Goal: Task Accomplishment & Management: Use online tool/utility

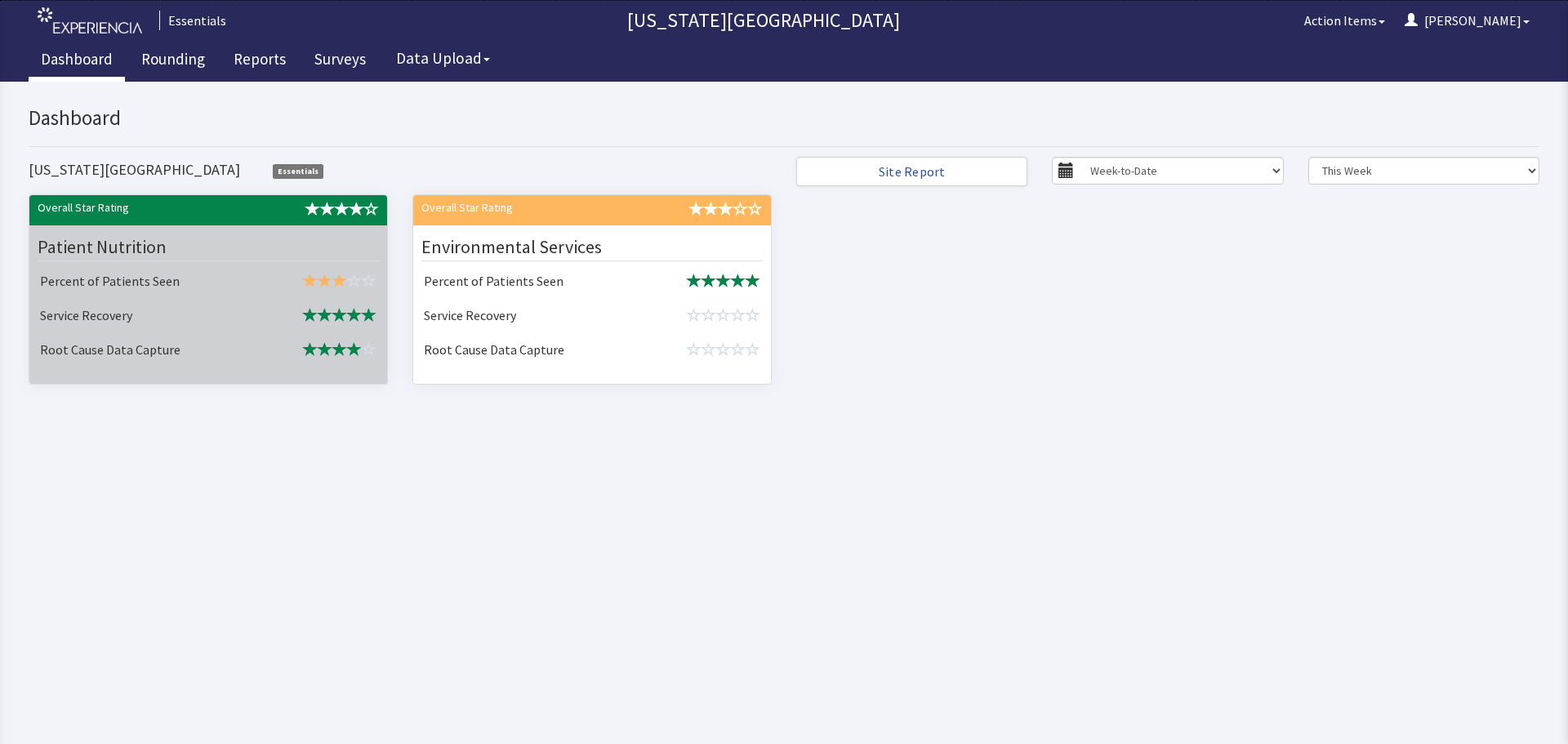
click at [172, 303] on td "Service Recovery" at bounding box center [145, 317] width 224 height 34
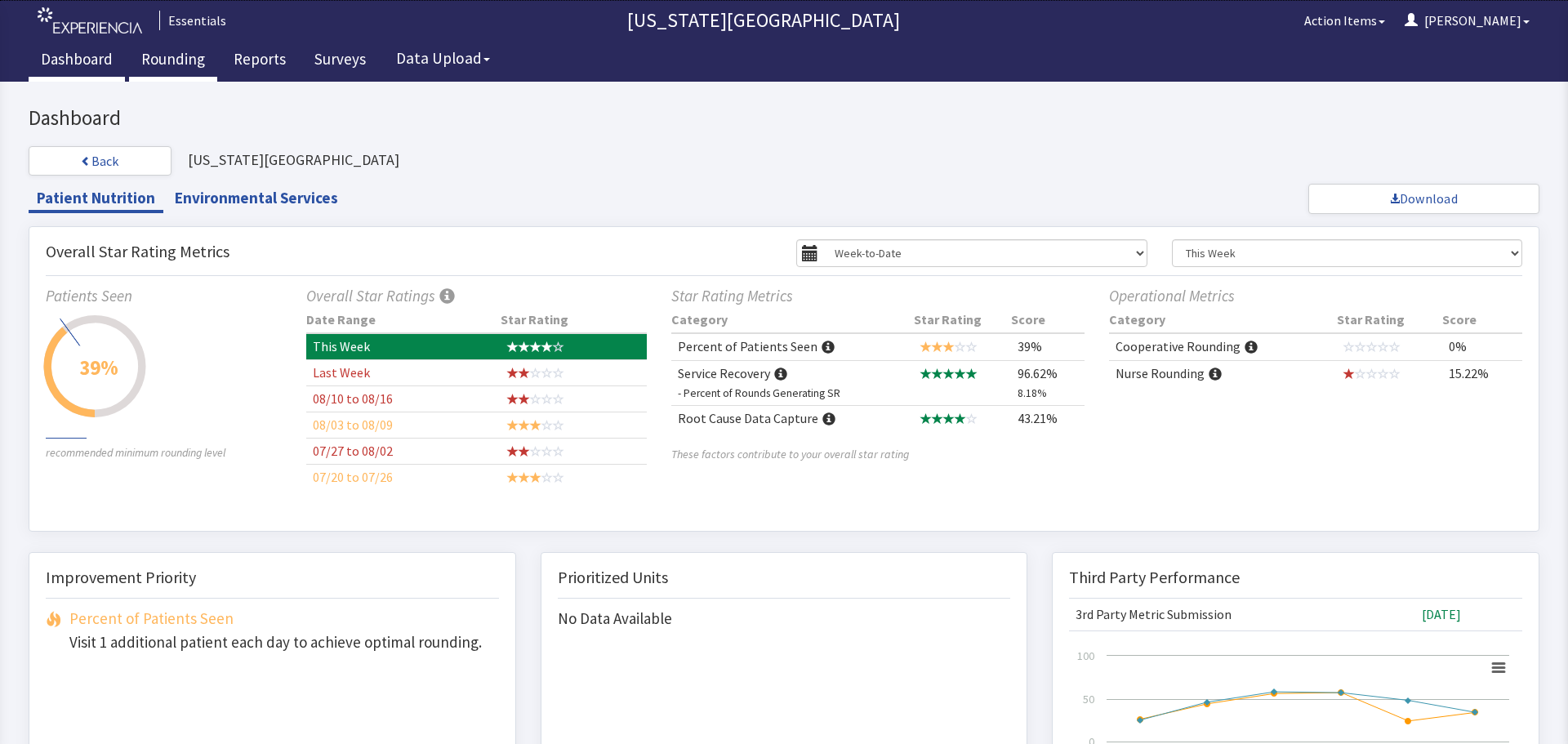
click at [175, 56] on link "Rounding" at bounding box center [173, 60] width 88 height 41
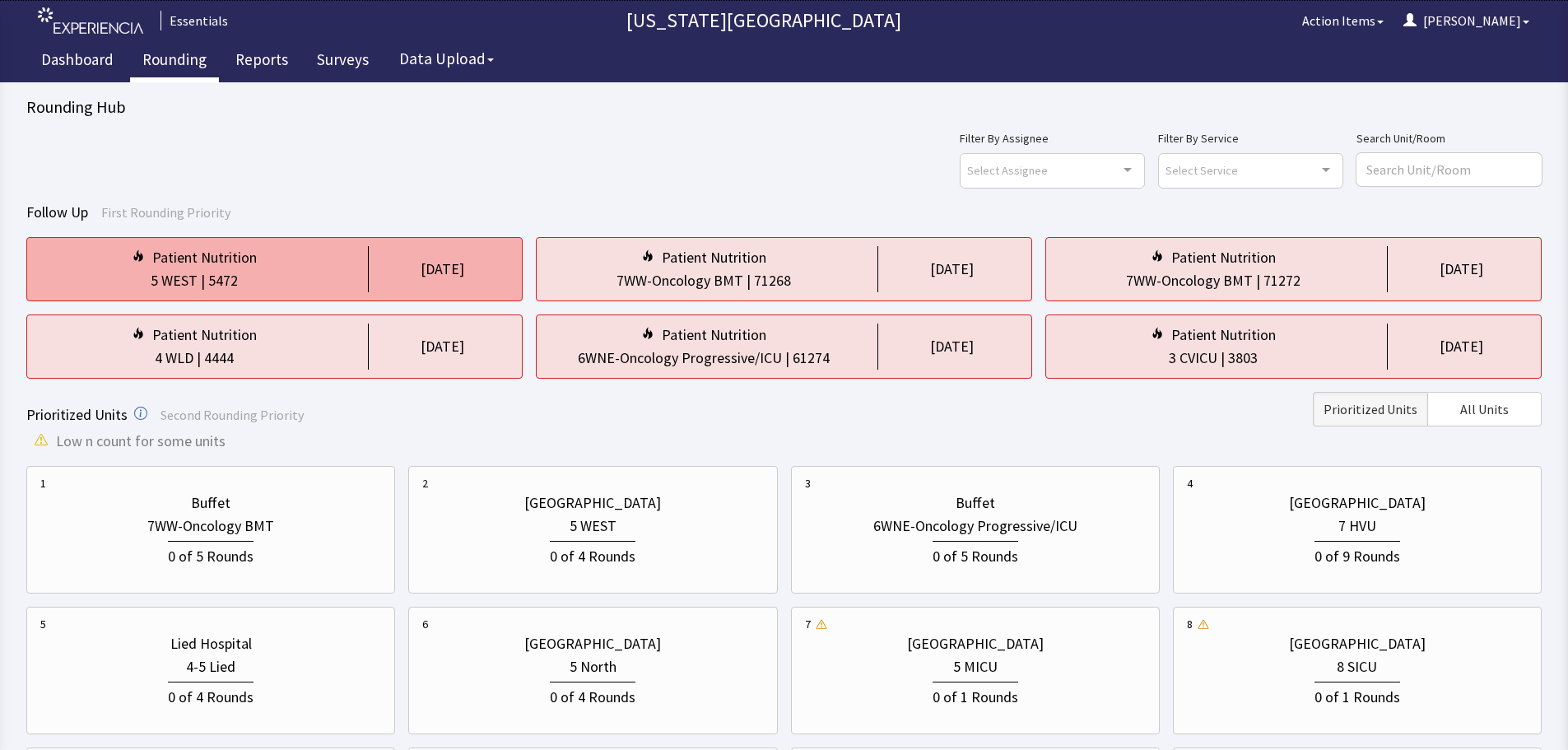
click at [536, 294] on div "Patient Nutrition 5 WEST | 5472 [DATE]" at bounding box center [784, 269] width 496 height 65
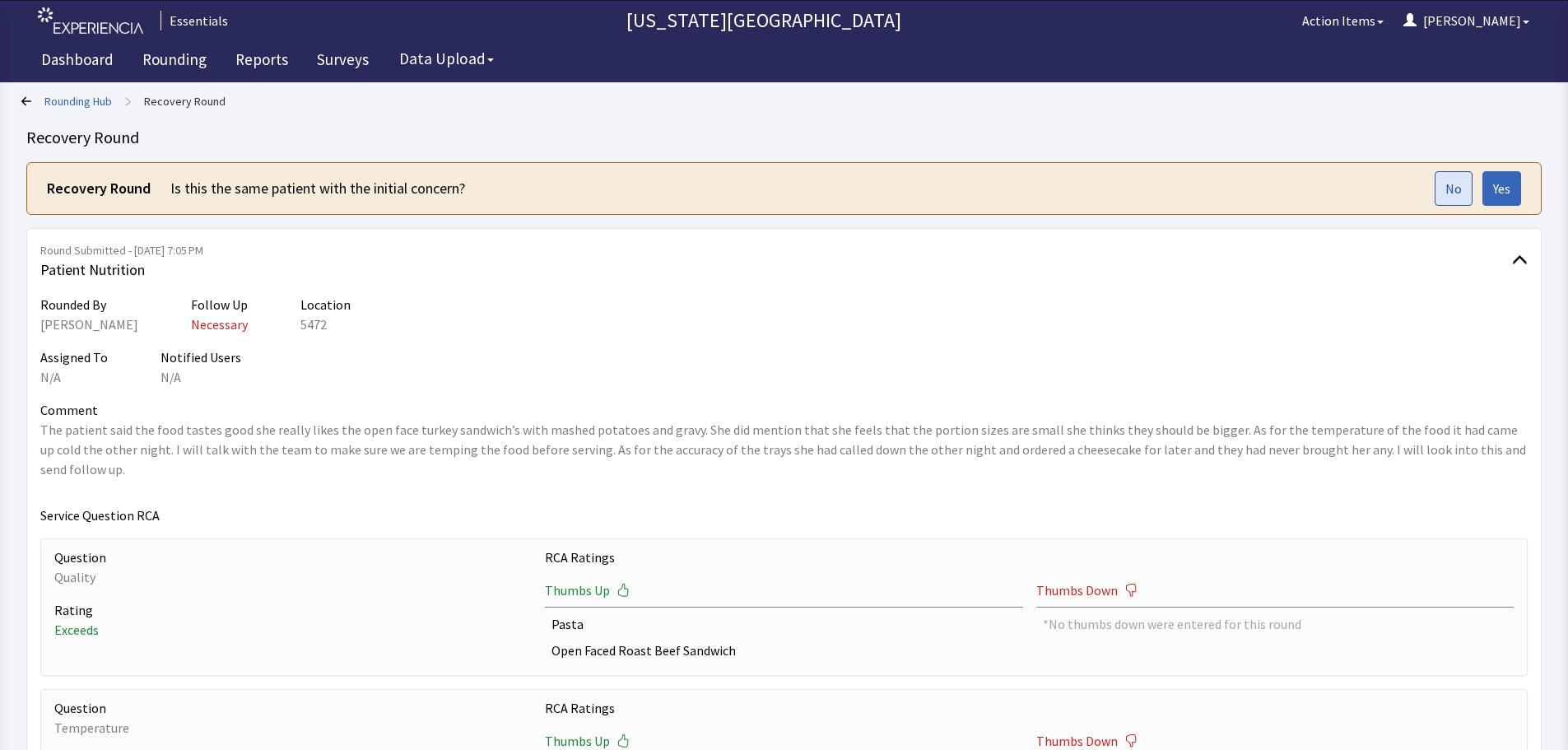
click at [1441, 194] on button "No" at bounding box center [1454, 188] width 38 height 35
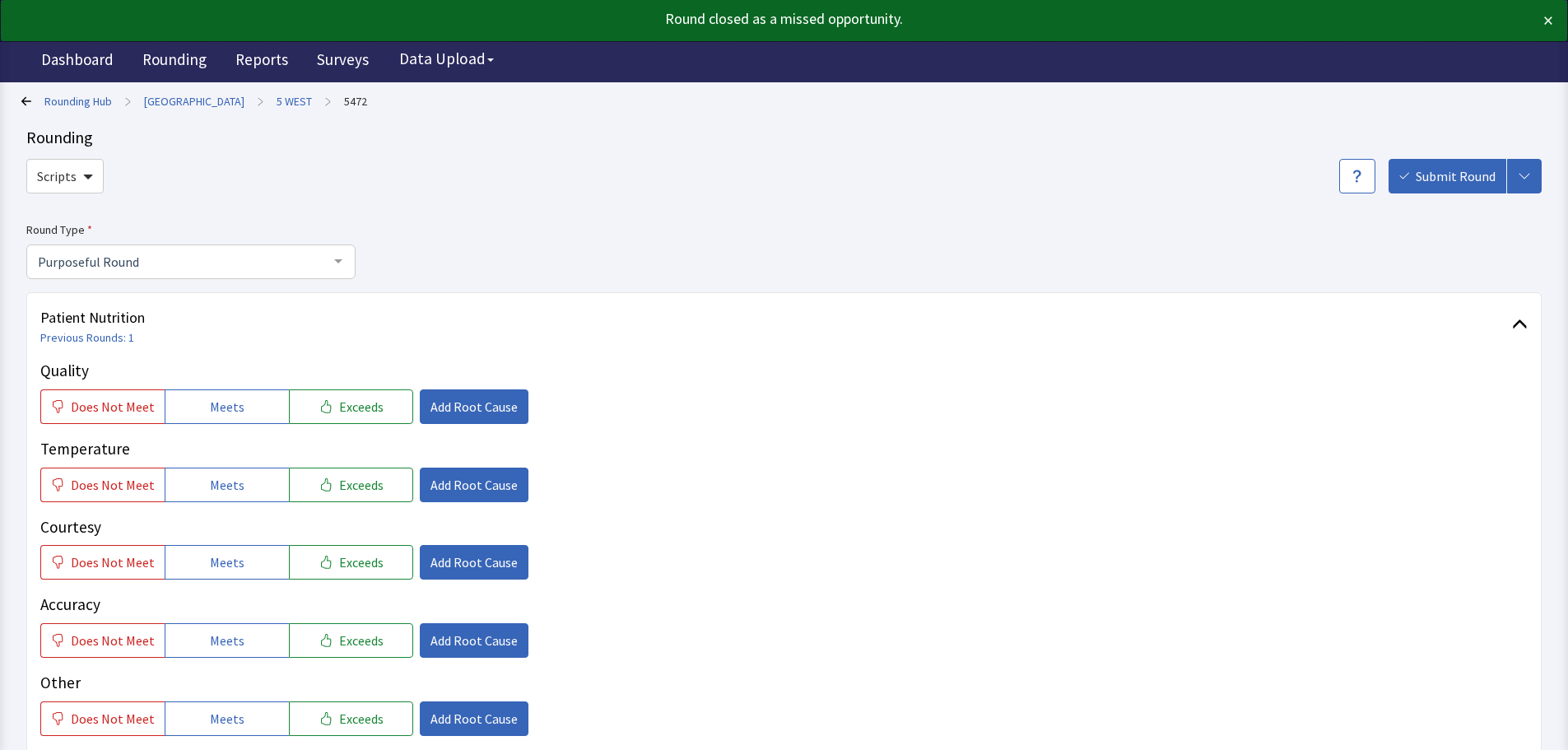
click at [56, 99] on link "Rounding Hub" at bounding box center [78, 101] width 67 height 16
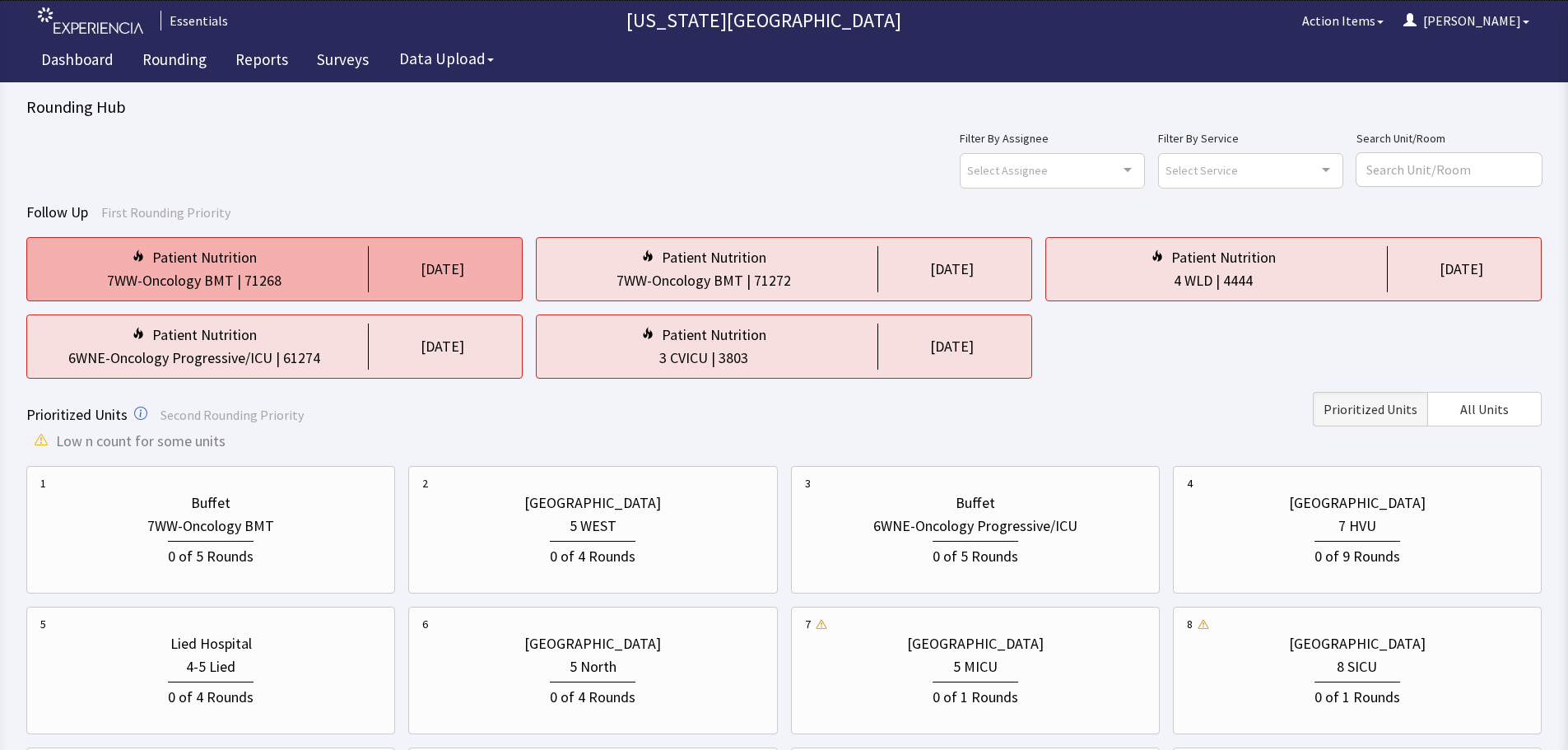
click at [275, 283] on div "71268" at bounding box center [263, 280] width 37 height 23
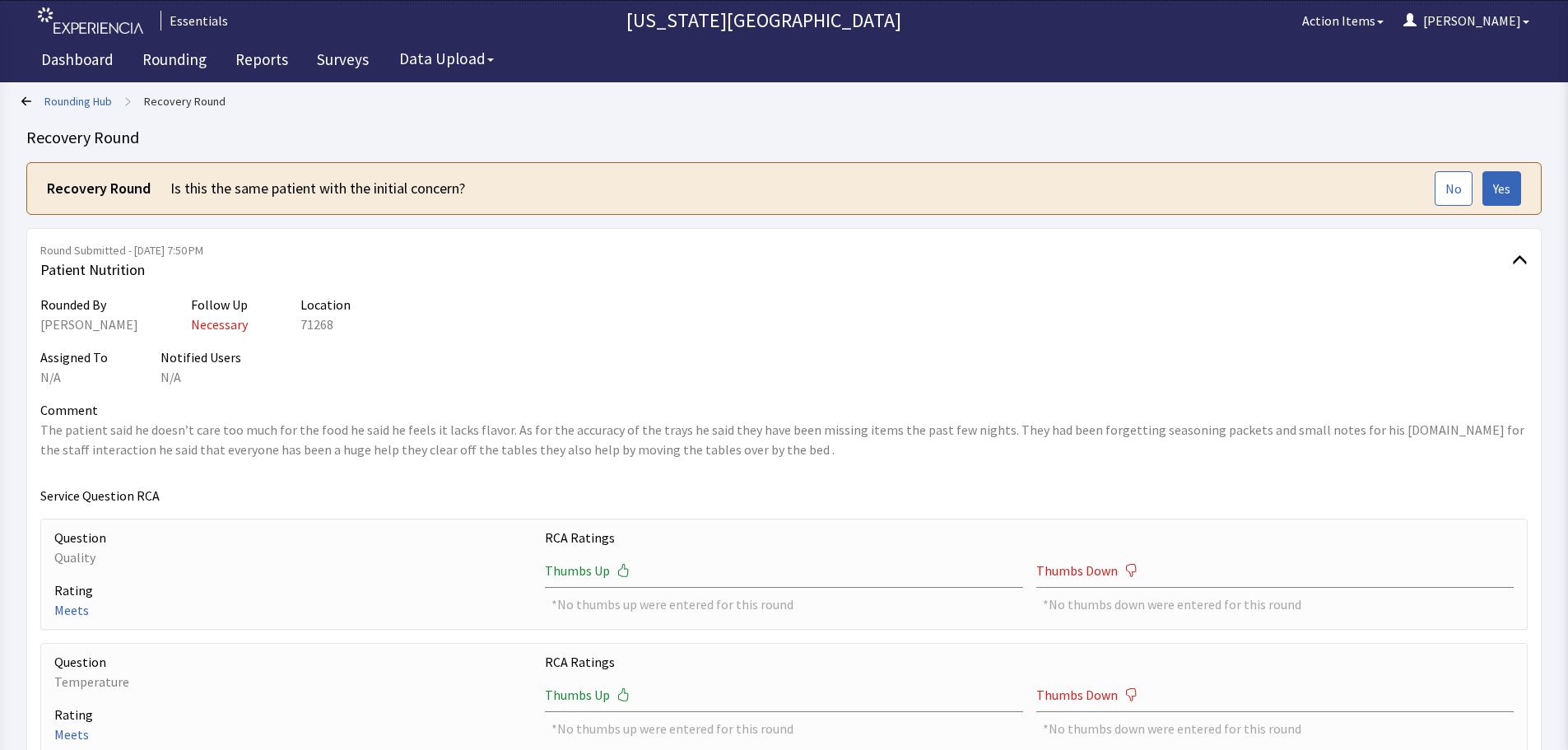
drag, startPoint x: 500, startPoint y: 344, endPoint x: 611, endPoint y: 394, distance: 121.7
click at [504, 349] on div "Rounded By Jim Dedrickson Follow Up Necessary Location 71268 Assigned To N/A No…" at bounding box center [784, 675] width 1487 height 761
click at [1452, 186] on span "No" at bounding box center [1453, 188] width 16 height 20
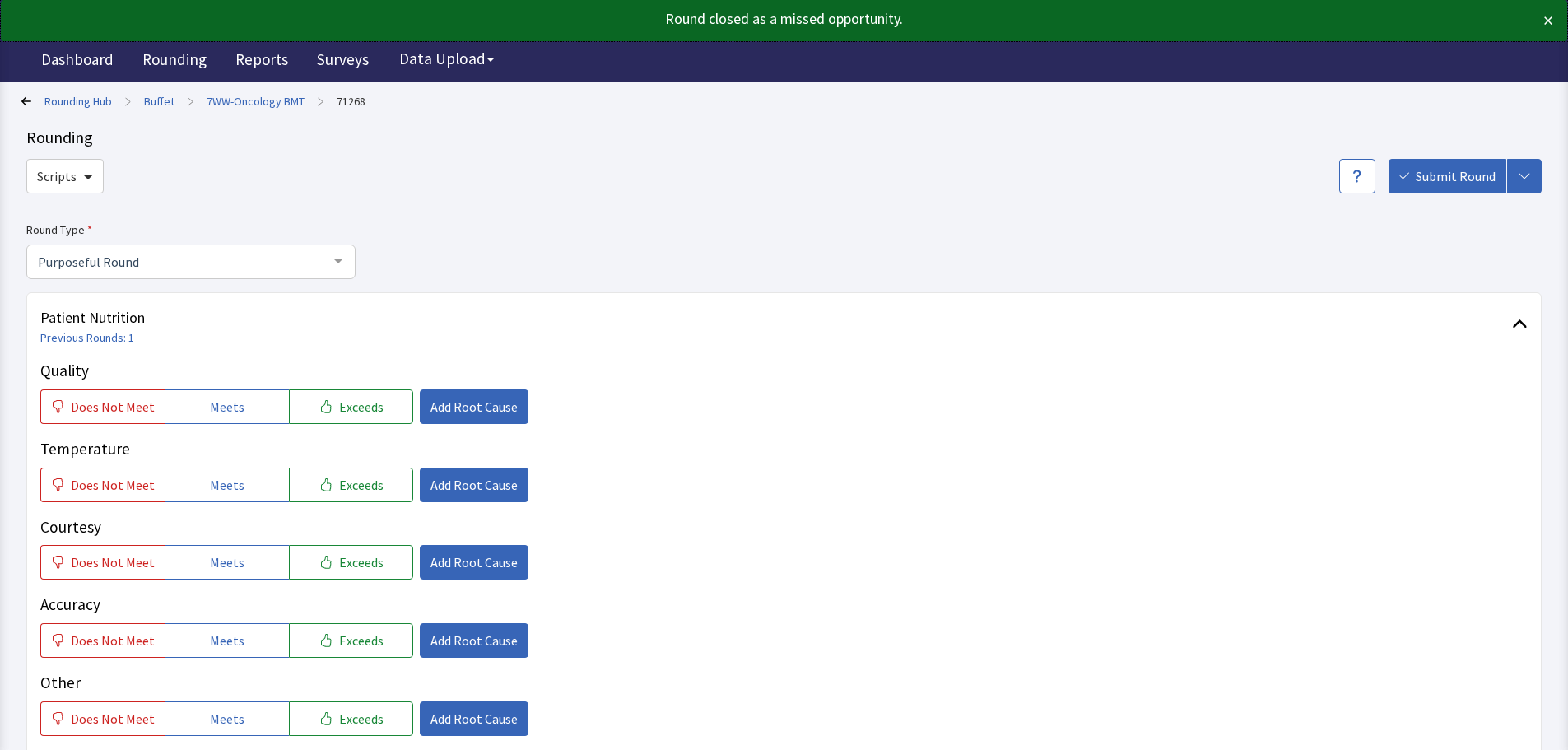
click at [102, 111] on div "Rounding Hub > Buffet > 7WW-Oncology BMT > 71268" at bounding box center [779, 101] width 1515 height 24
click at [104, 100] on link "Rounding Hub" at bounding box center [78, 101] width 67 height 16
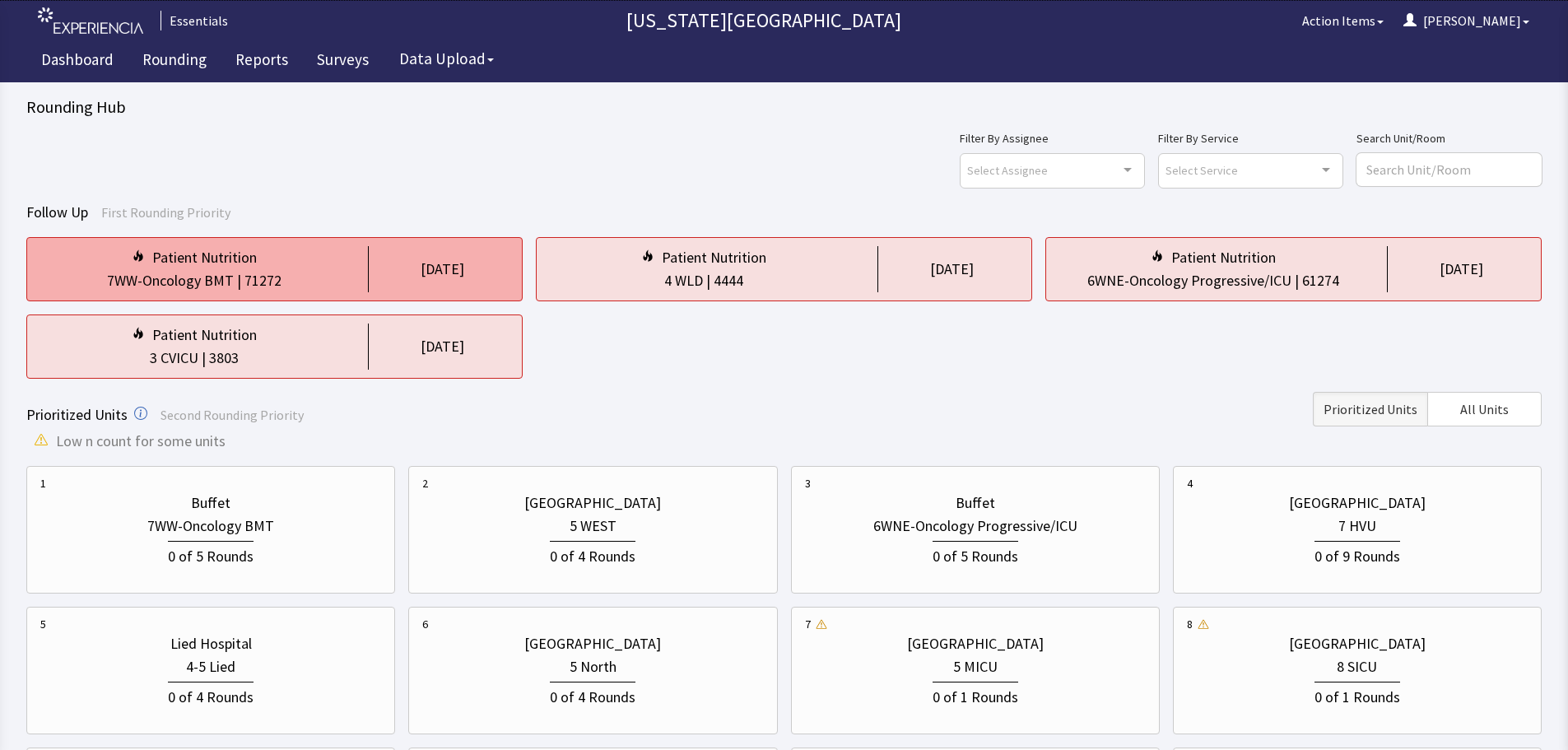
click at [326, 263] on div "Patient Nutrition" at bounding box center [194, 257] width 308 height 23
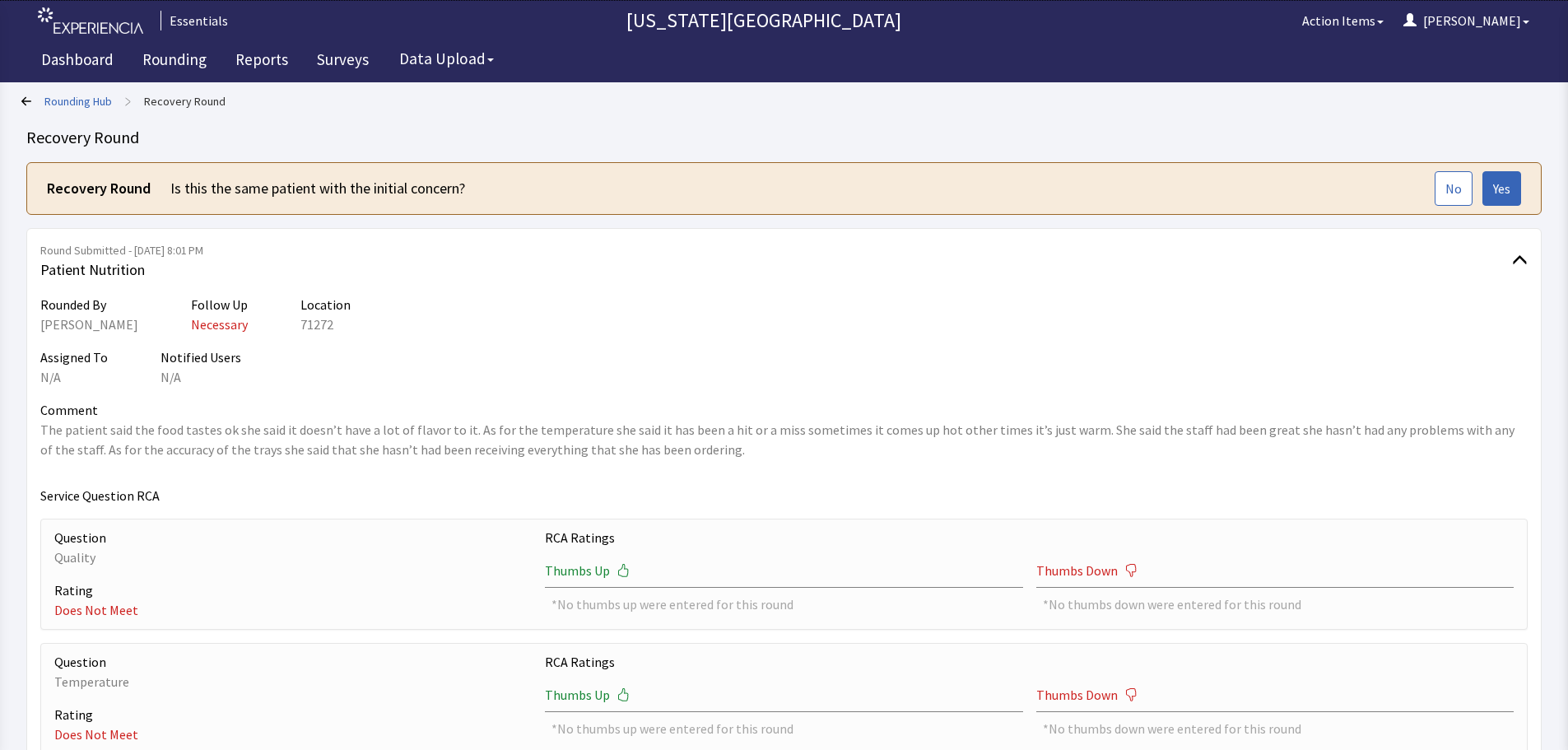
drag, startPoint x: 344, startPoint y: 381, endPoint x: 878, endPoint y: 286, distance: 542.4
click at [344, 381] on div "Assigned To N/A Notified Users N/A" at bounding box center [784, 367] width 1487 height 39
click at [1478, 189] on div "No Yes" at bounding box center [1478, 188] width 86 height 35
click at [1463, 190] on button "No" at bounding box center [1454, 188] width 38 height 35
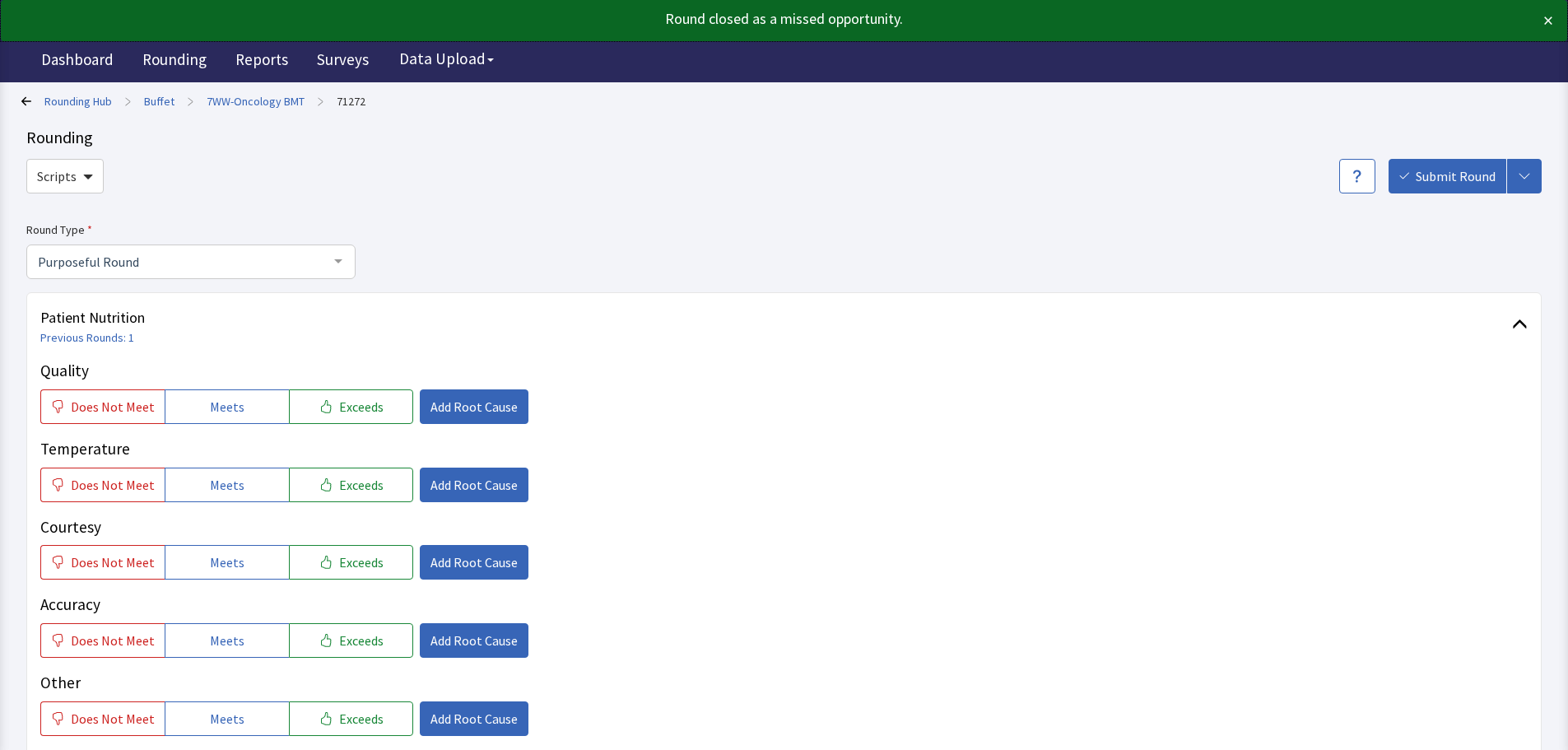
click at [93, 98] on link "Rounding Hub" at bounding box center [78, 101] width 67 height 16
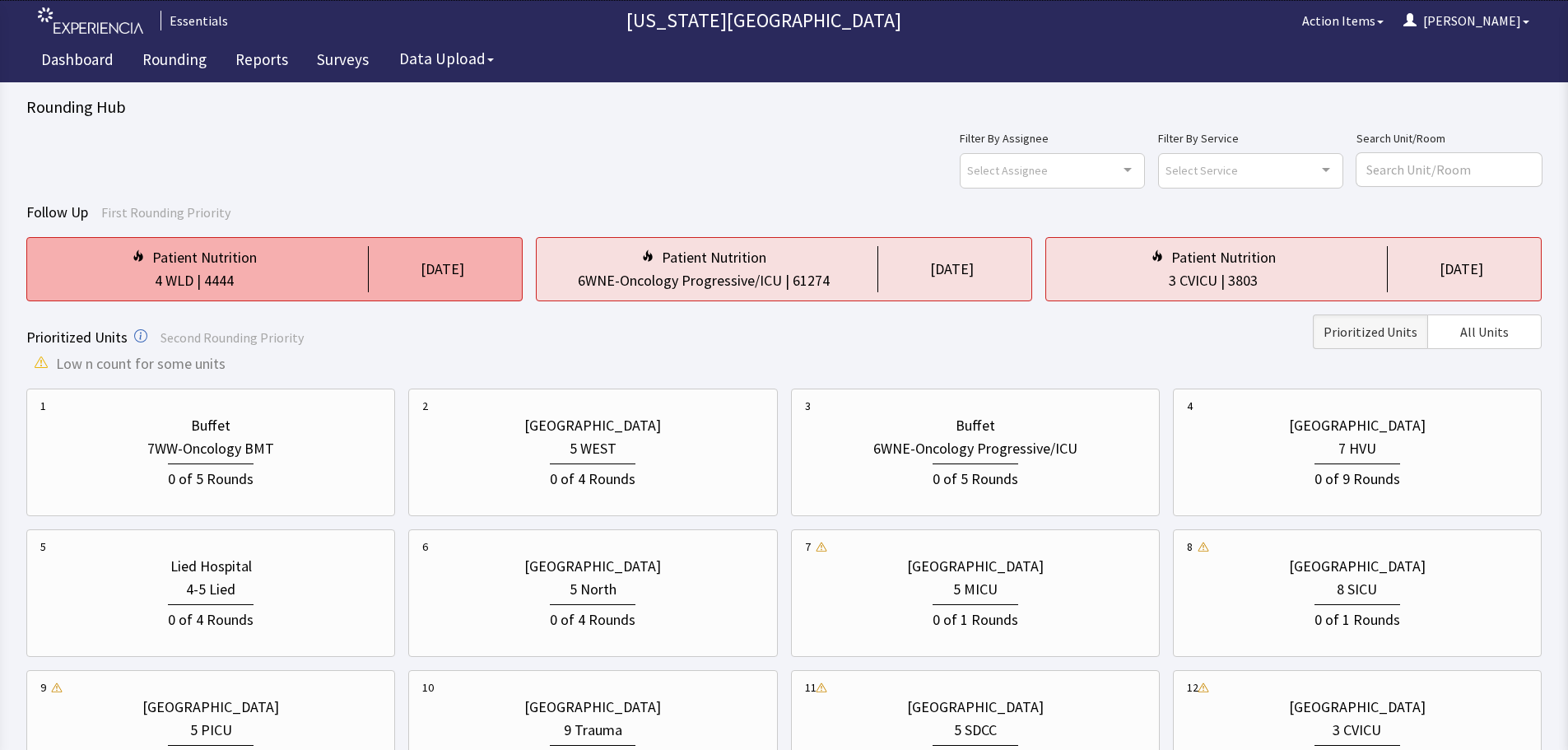
click at [271, 286] on div "4 WLD | 4444" at bounding box center [194, 280] width 308 height 23
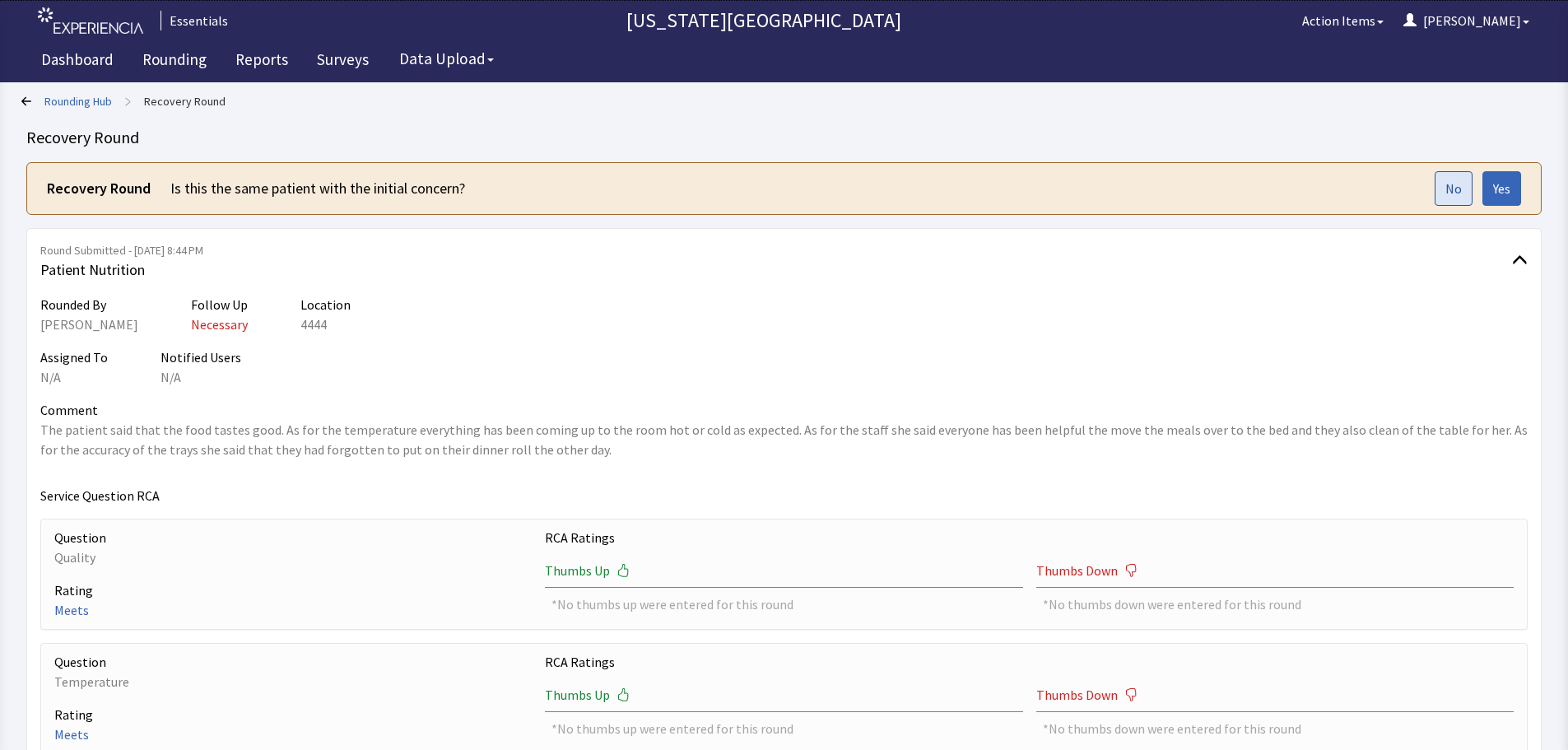
click at [1455, 198] on button "No" at bounding box center [1454, 188] width 38 height 35
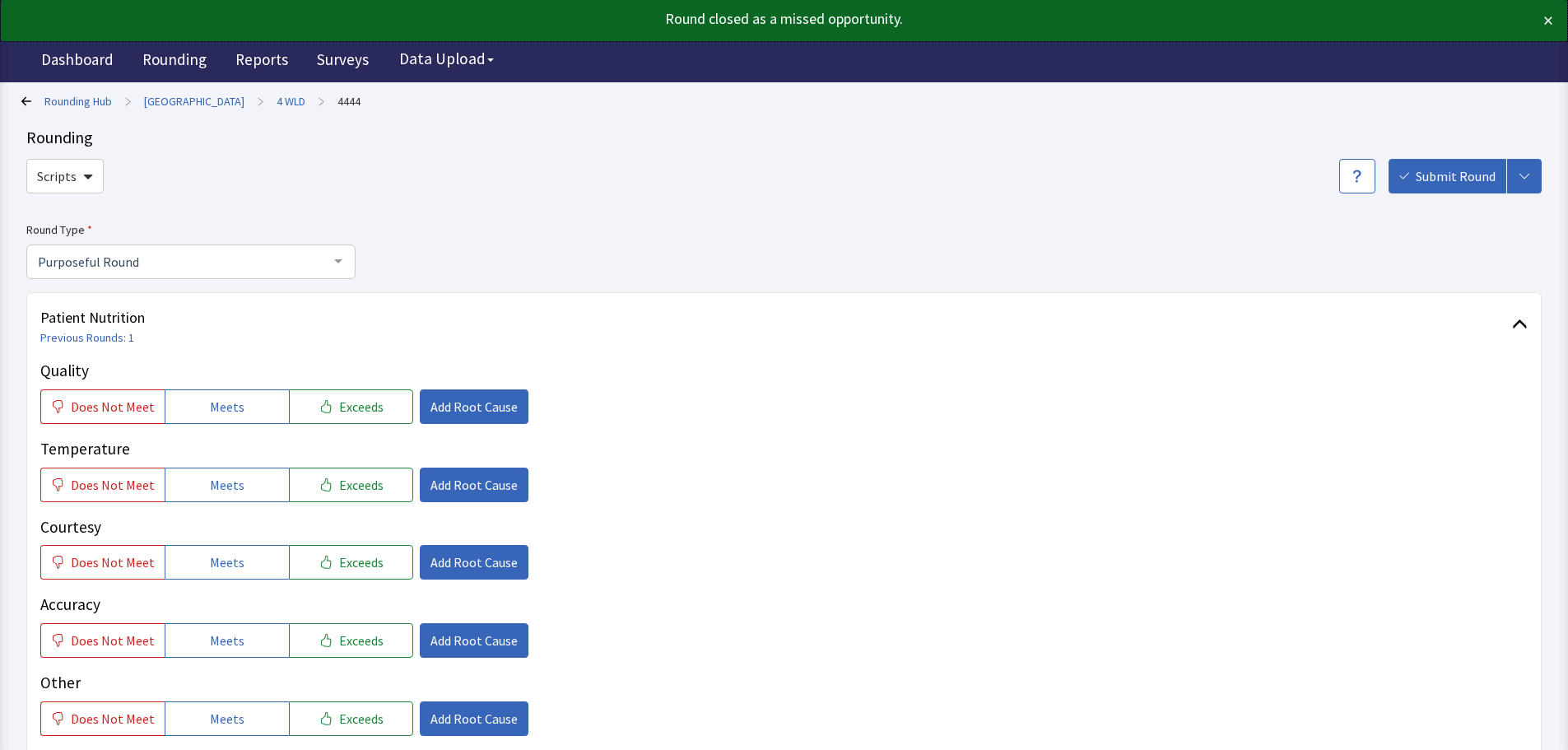
click at [104, 96] on link "Rounding Hub" at bounding box center [78, 101] width 67 height 16
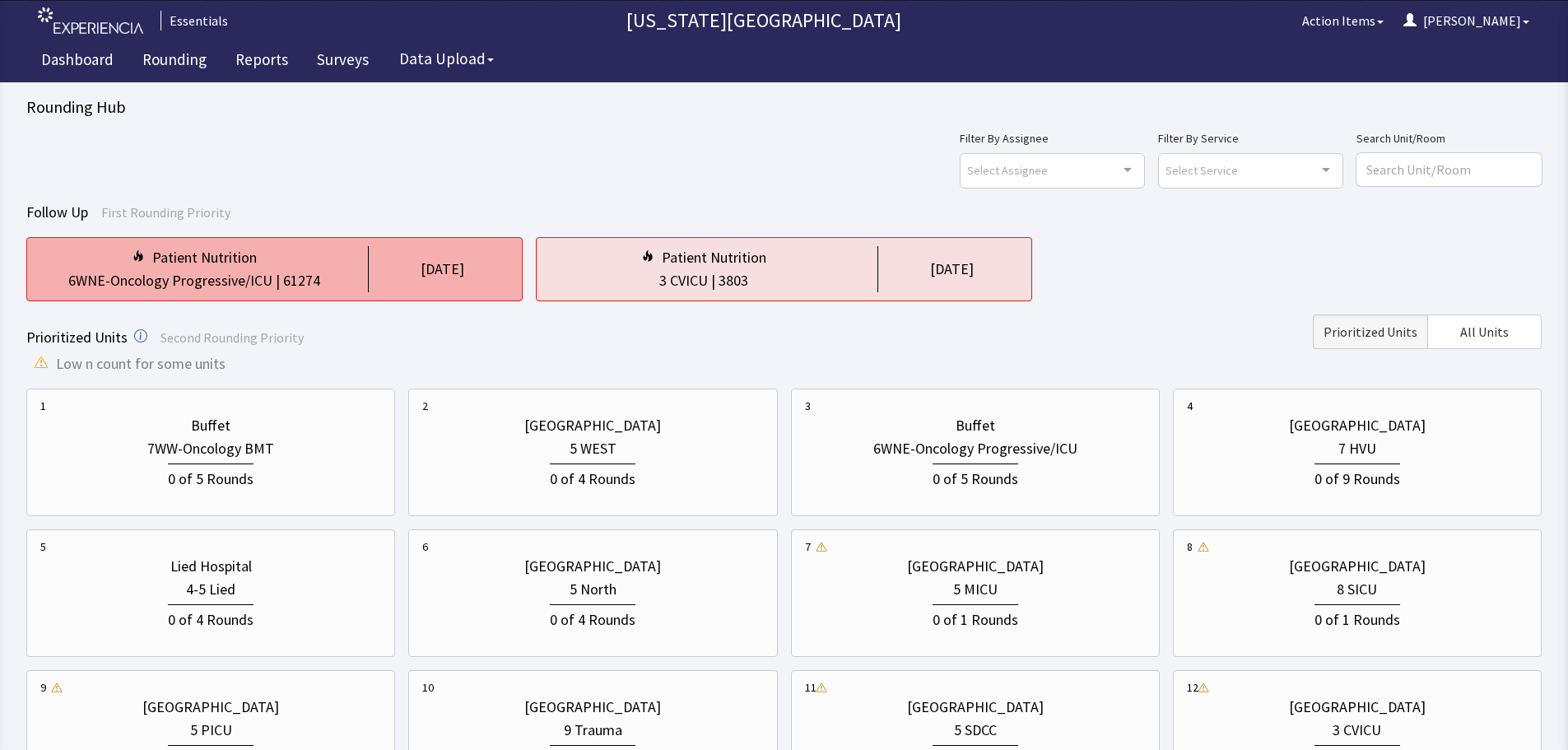
click at [304, 280] on div "61274" at bounding box center [301, 280] width 37 height 23
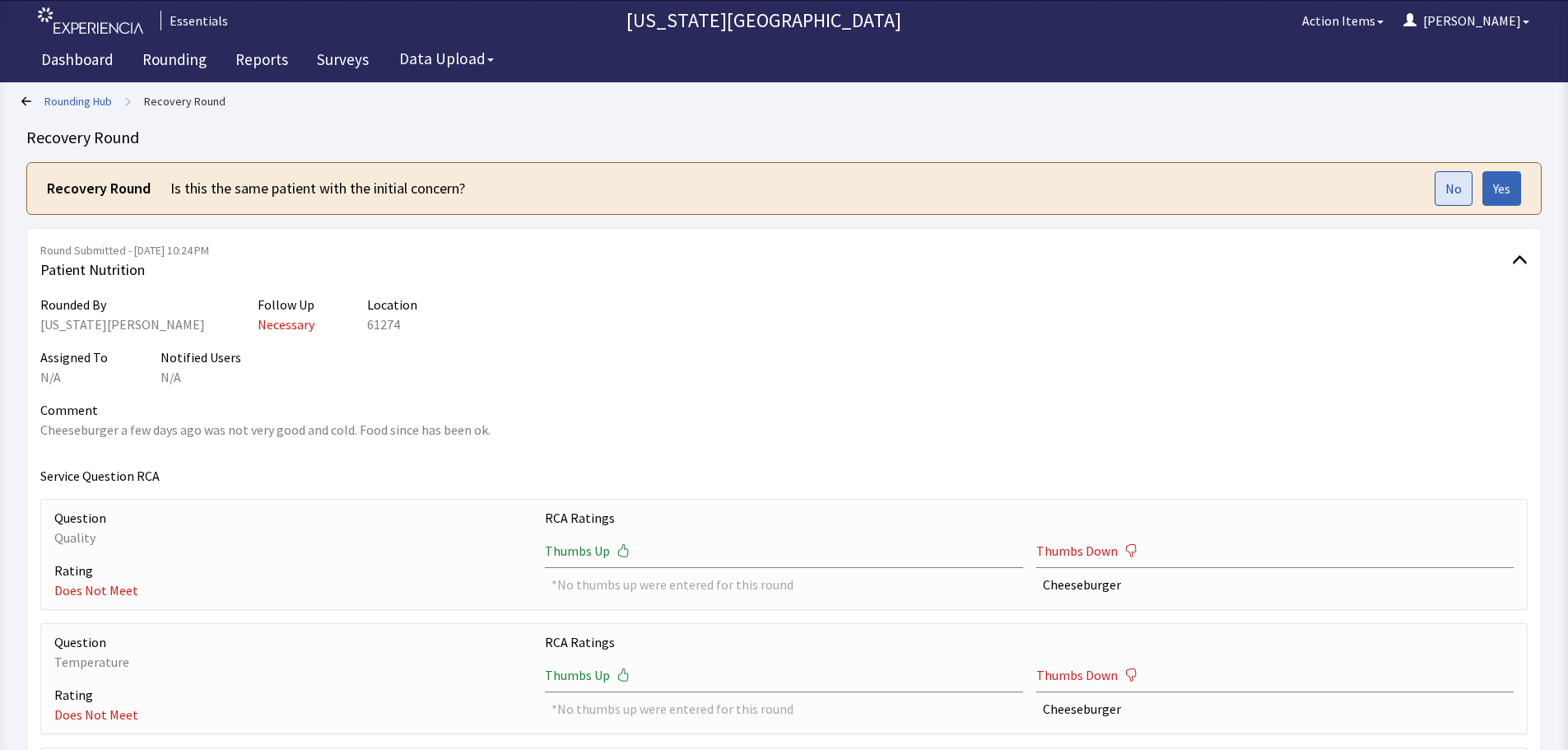
click at [1448, 199] on button "No" at bounding box center [1454, 188] width 38 height 35
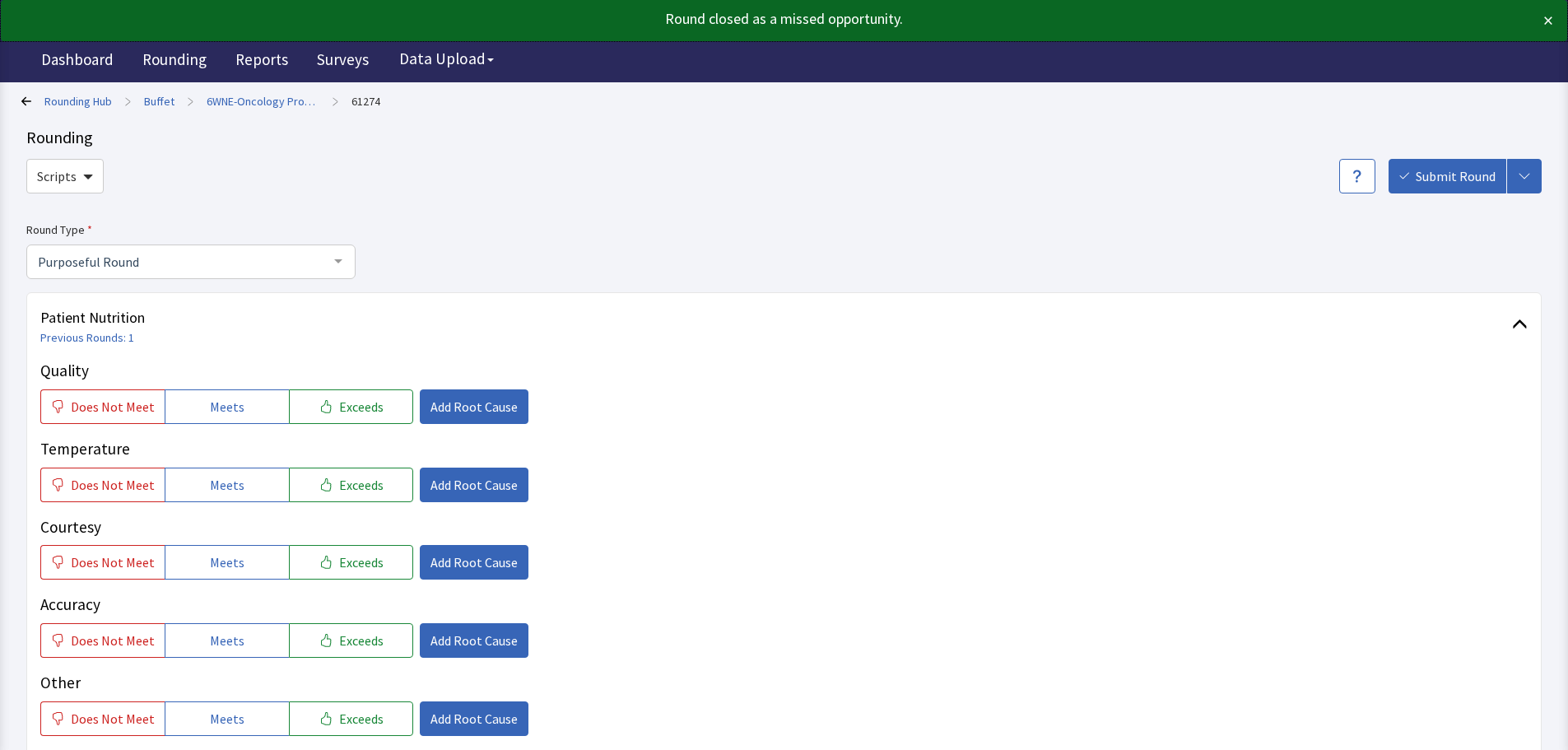
click at [76, 100] on link "Rounding Hub" at bounding box center [78, 101] width 67 height 16
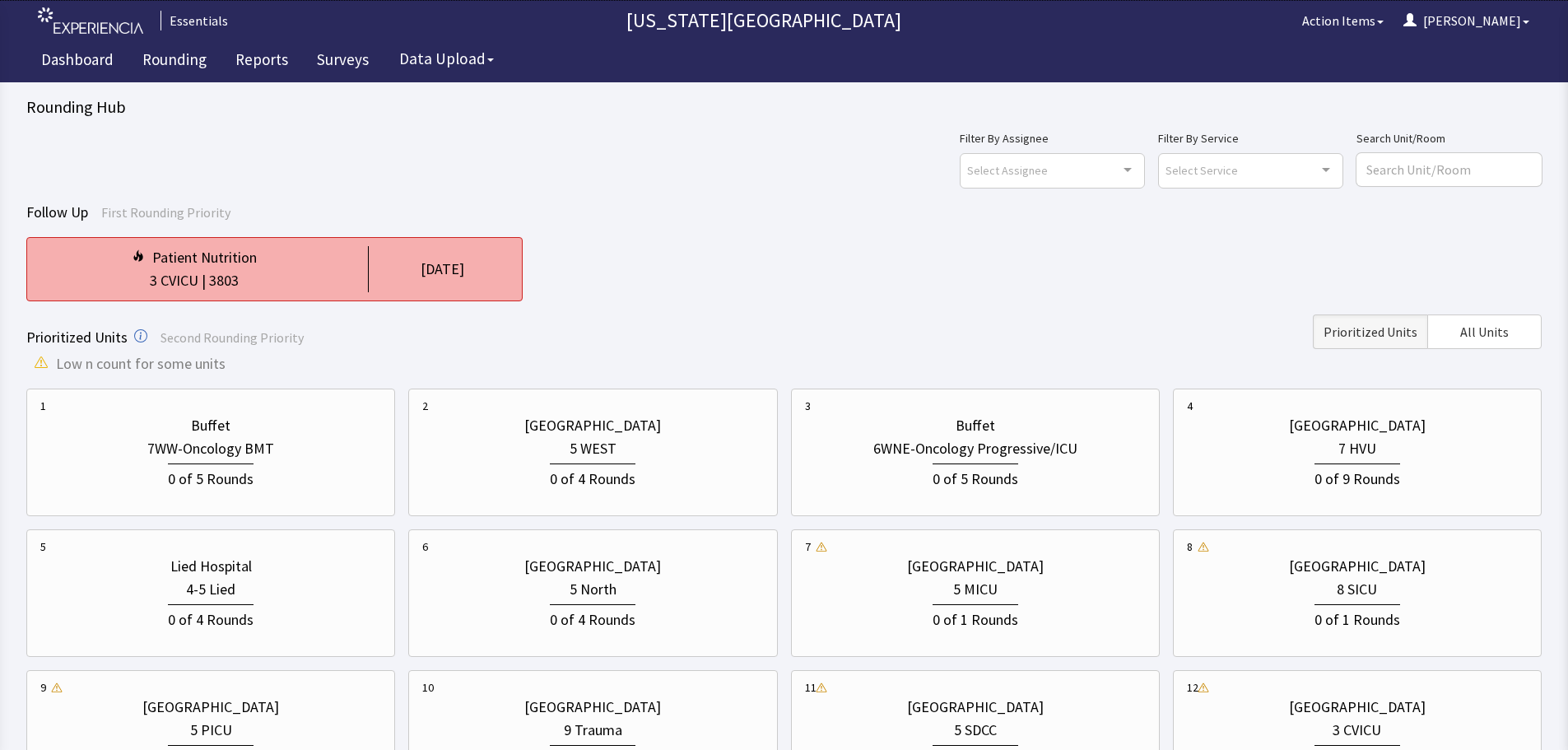
click at [218, 269] on div "Patient Nutrition" at bounding box center [204, 257] width 105 height 23
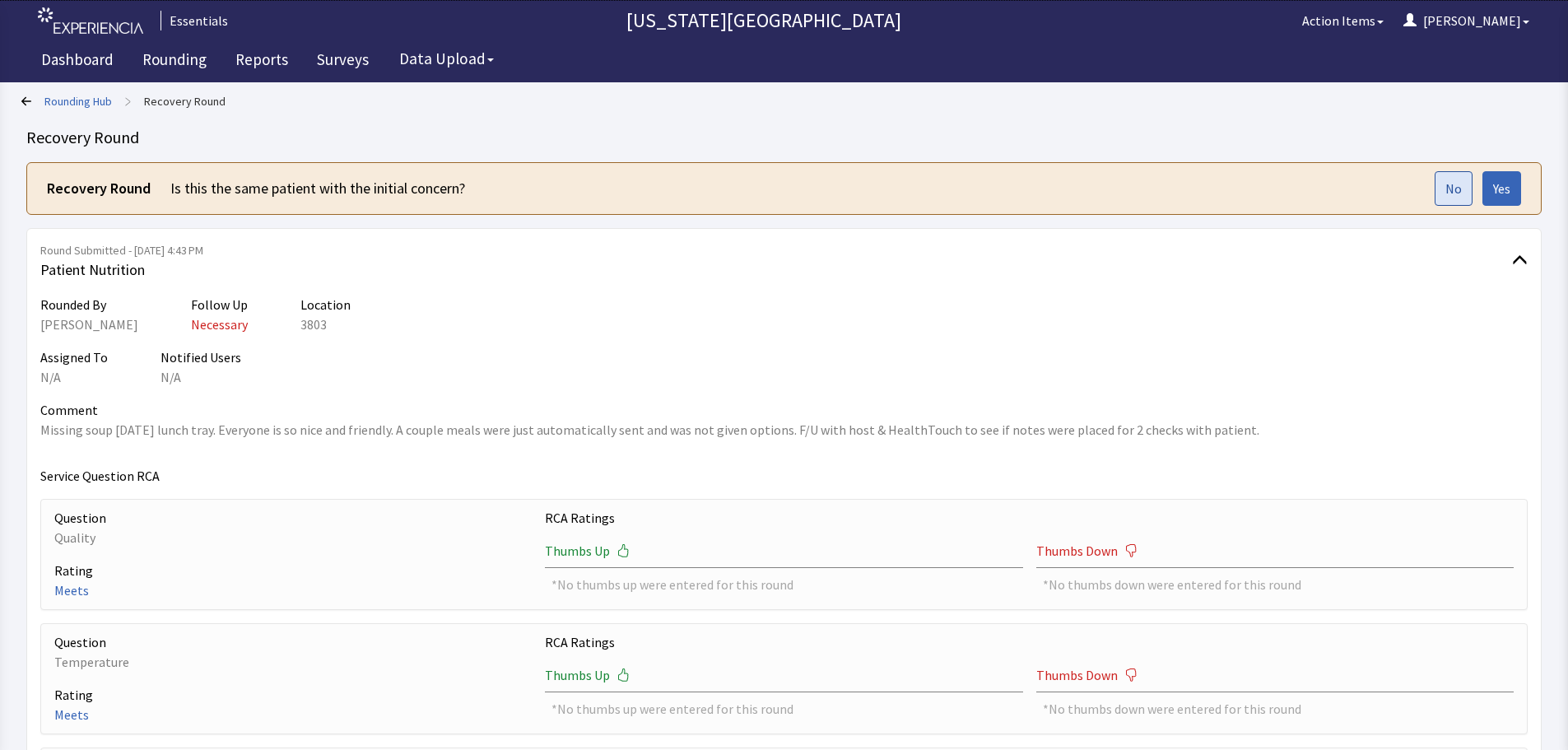
click at [1435, 190] on button "No" at bounding box center [1454, 188] width 38 height 35
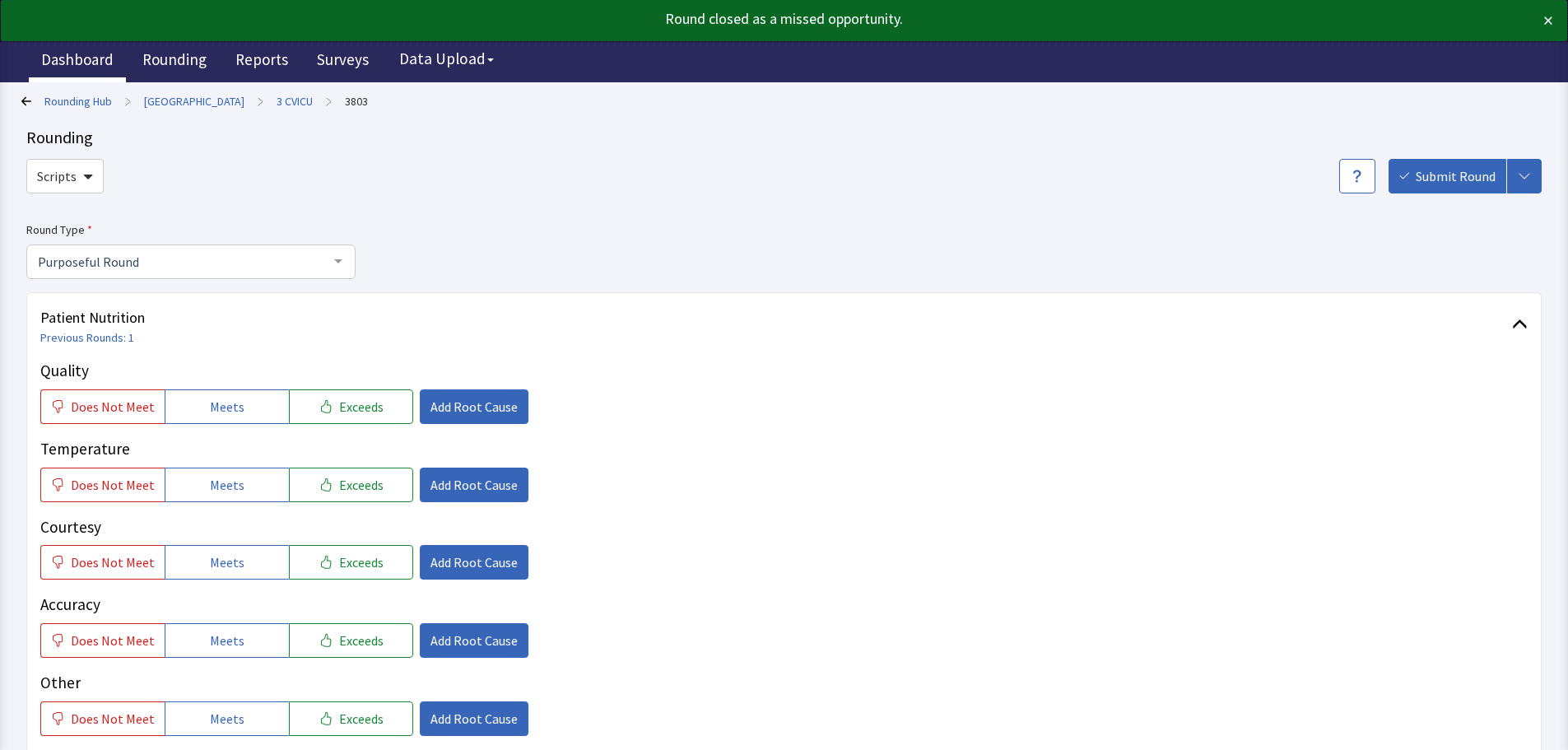
click at [95, 49] on link "Dashboard" at bounding box center [77, 61] width 97 height 41
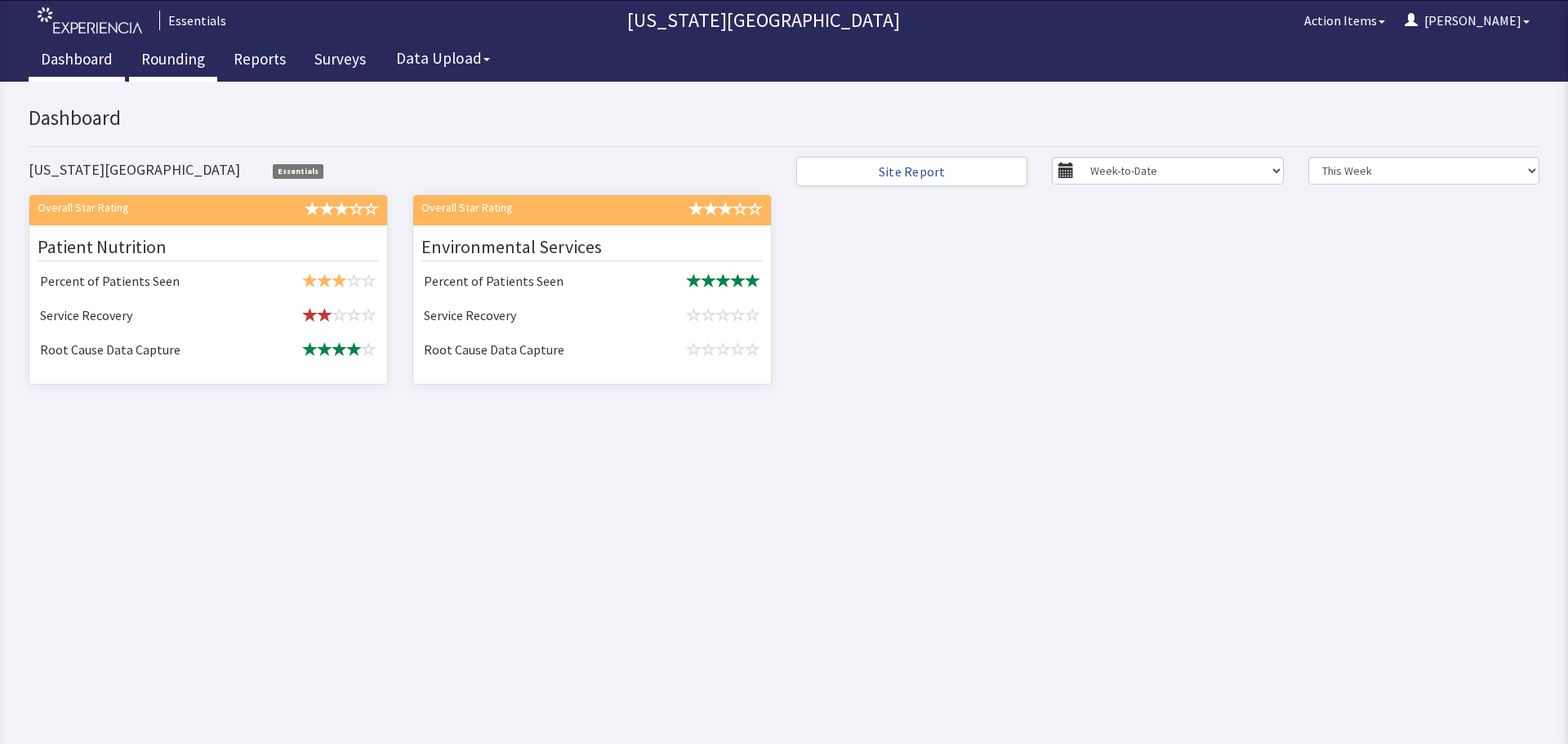
click at [157, 74] on link "Rounding" at bounding box center [173, 60] width 88 height 41
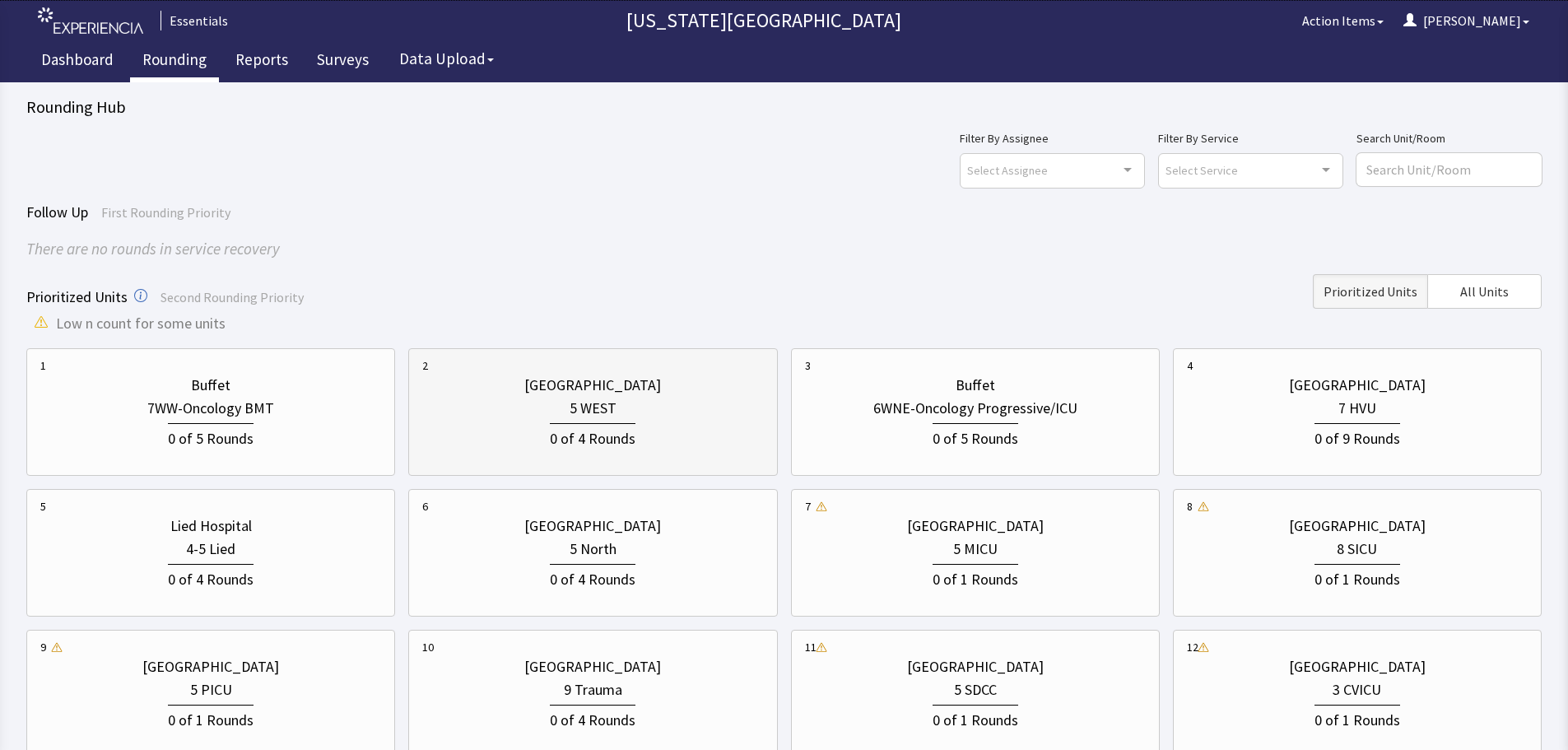
click at [588, 436] on div "0 of 4 Rounds" at bounding box center [592, 437] width 86 height 27
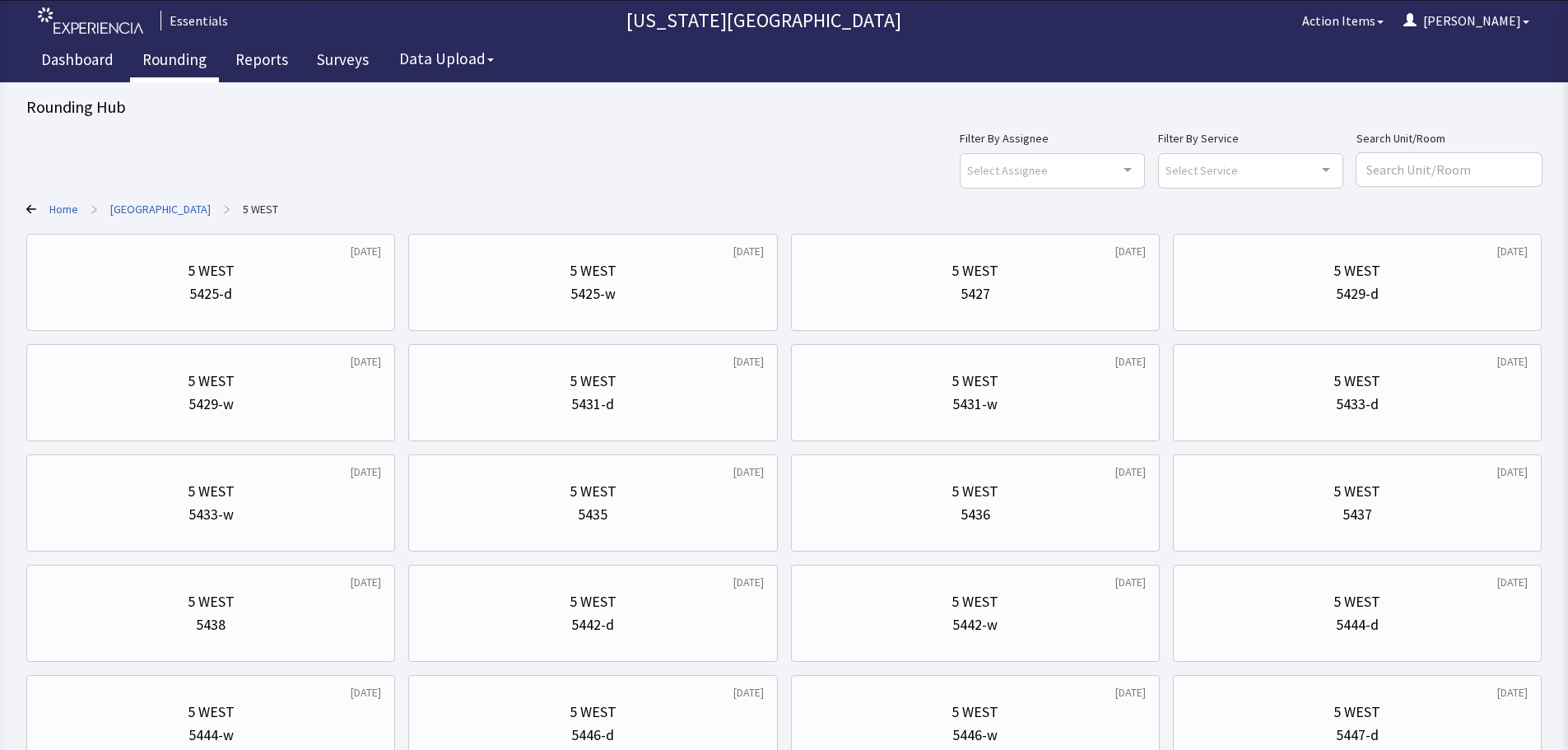
click at [194, 72] on link "Rounding" at bounding box center [175, 61] width 89 height 41
